Goal: Information Seeking & Learning: Learn about a topic

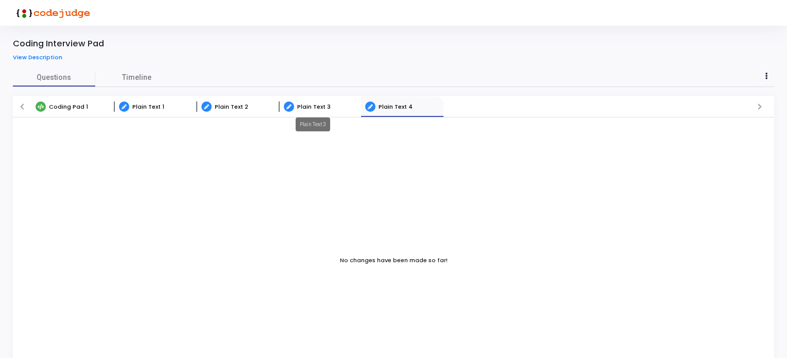
click at [317, 107] on span "Plain Text 3" at bounding box center [313, 106] width 33 height 8
click at [229, 100] on link "Plain Text 2" at bounding box center [237, 106] width 82 height 21
click at [136, 105] on span "Plain Text 1" at bounding box center [148, 106] width 32 height 8
click at [78, 109] on span "Coding Pad 1" at bounding box center [68, 106] width 39 height 8
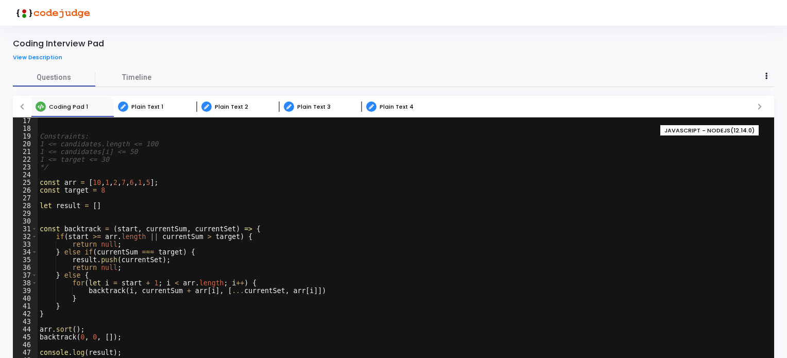
scroll to position [196, 0]
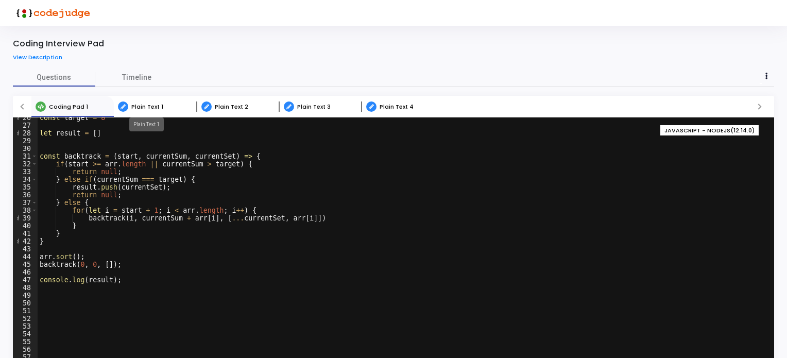
click at [143, 102] on span "Plain Text 1" at bounding box center [147, 106] width 32 height 8
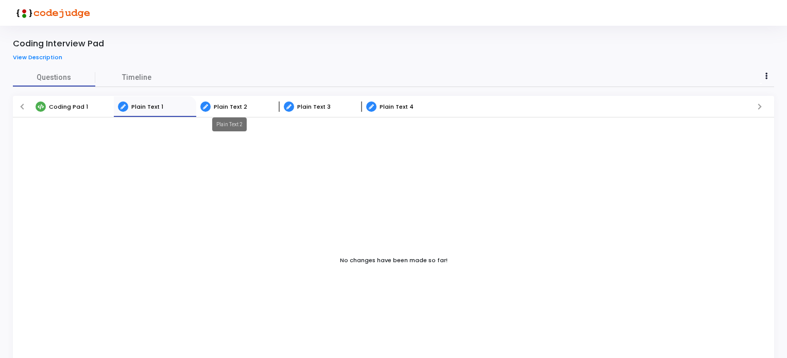
click at [224, 108] on span "Plain Text 2" at bounding box center [230, 106] width 33 height 8
click at [338, 107] on link "Plain Text 3" at bounding box center [320, 106] width 82 height 21
click at [389, 106] on span "Plain Text 4" at bounding box center [395, 106] width 34 height 8
click at [74, 107] on span "Coding Pad 1" at bounding box center [68, 106] width 39 height 8
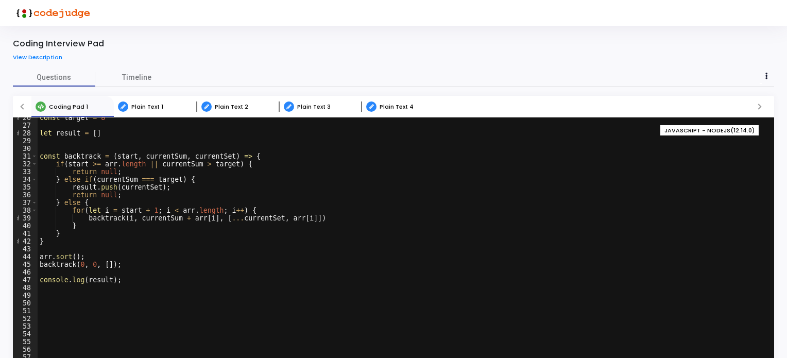
scroll to position [34, 0]
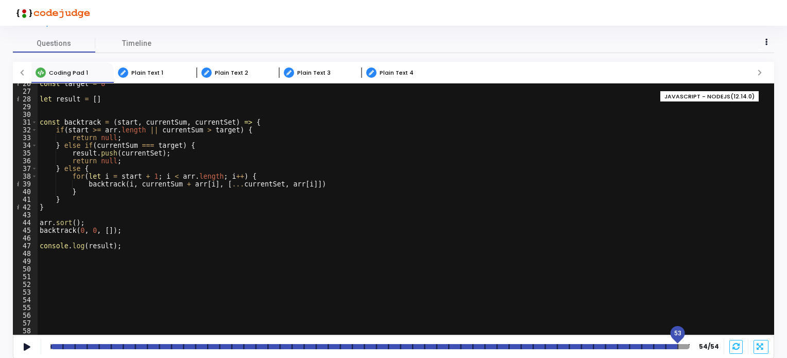
click at [680, 345] on div at bounding box center [369, 346] width 639 height 5
click at [661, 348] on div at bounding box center [369, 346] width 639 height 5
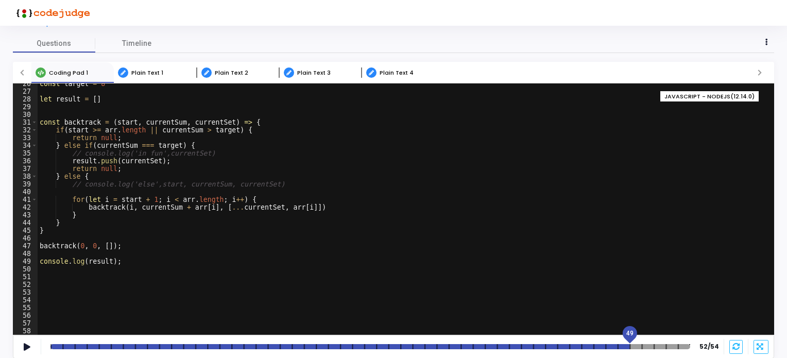
click at [628, 349] on div at bounding box center [369, 346] width 639 height 5
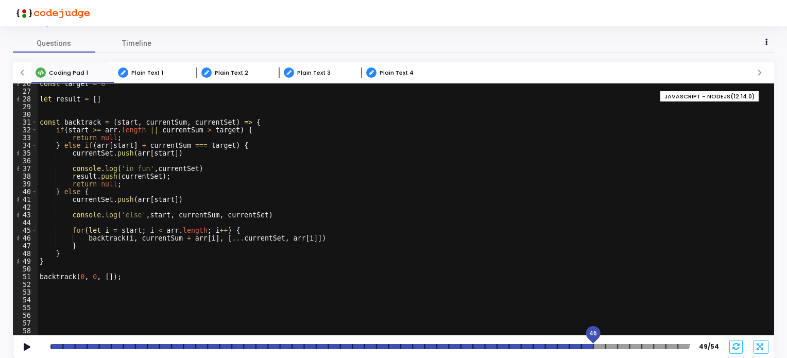
click at [589, 348] on div at bounding box center [369, 346] width 639 height 5
